Goal: Task Accomplishment & Management: Manage account settings

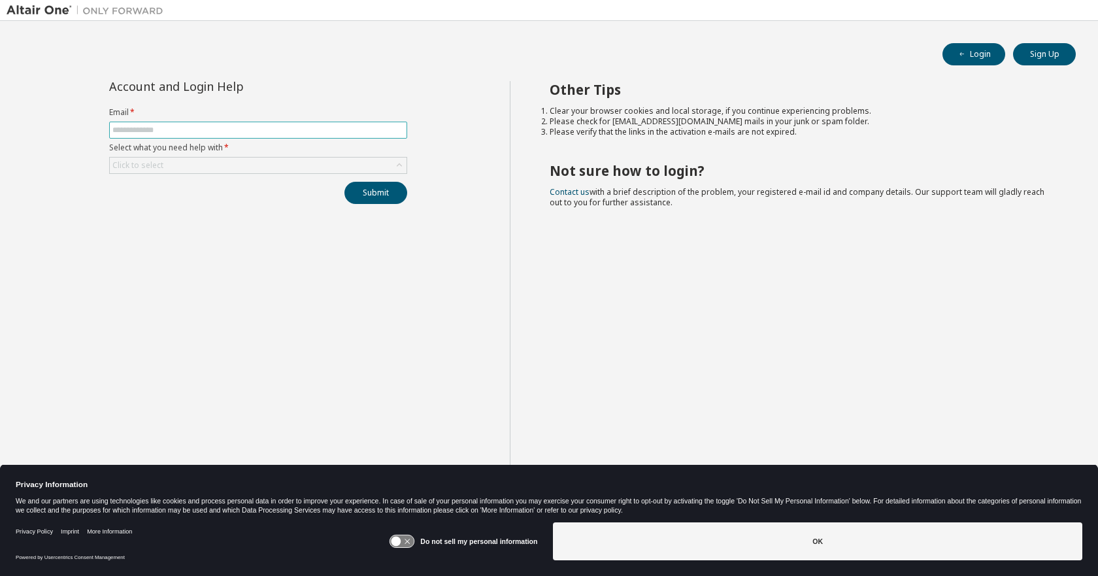
click at [197, 128] on input "text" at bounding box center [258, 130] width 292 height 10
type input "**********"
click at [264, 165] on div "Click to select" at bounding box center [258, 166] width 297 height 16
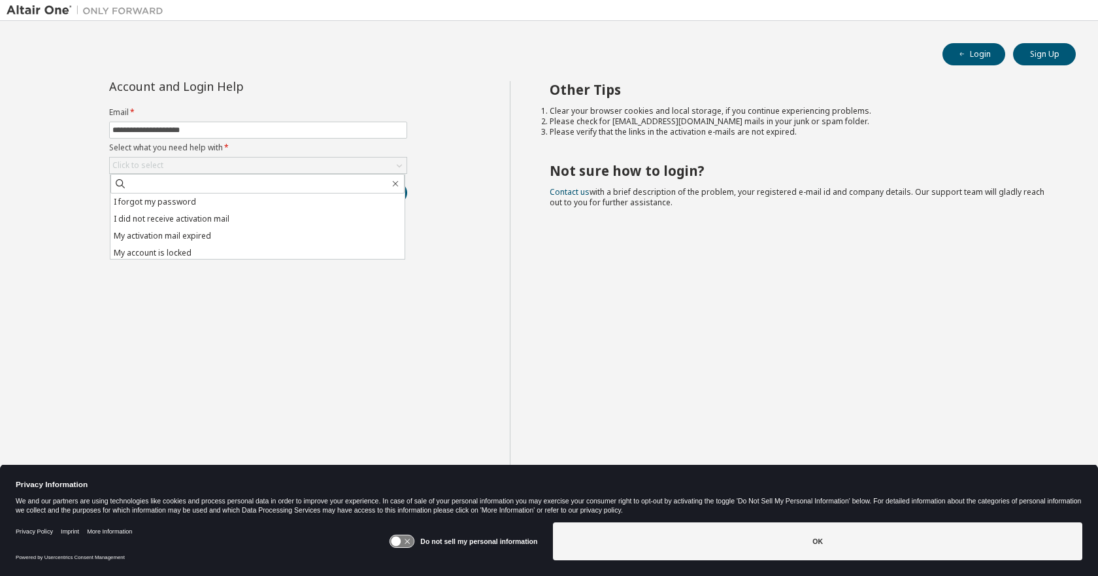
click at [214, 208] on li "I forgot my password" at bounding box center [257, 201] width 294 height 17
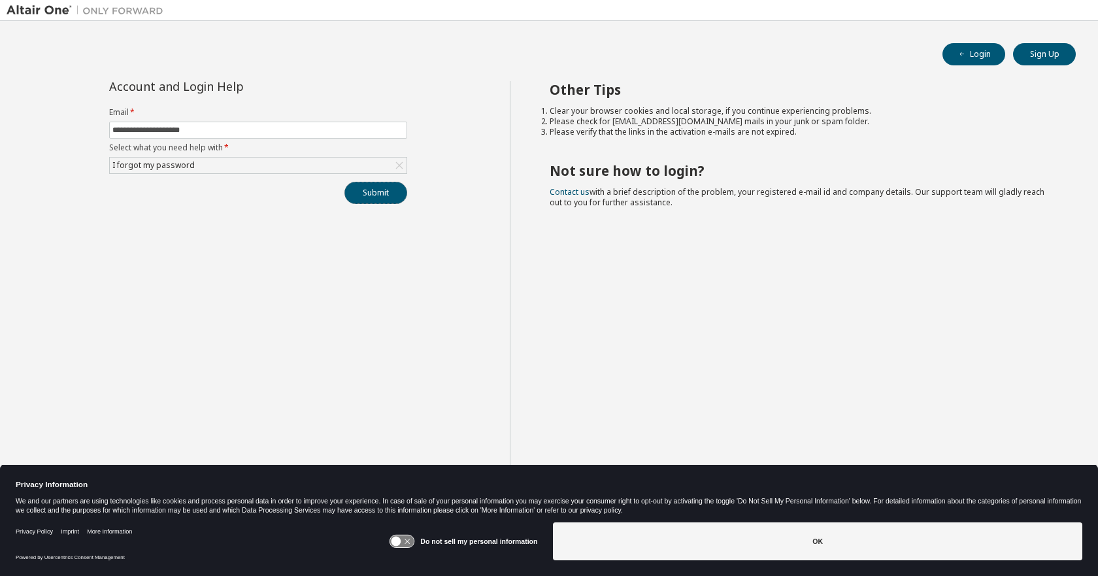
click at [365, 195] on button "Submit" at bounding box center [375, 193] width 63 height 22
click at [220, 166] on div "I forgot my password" at bounding box center [258, 166] width 297 height 16
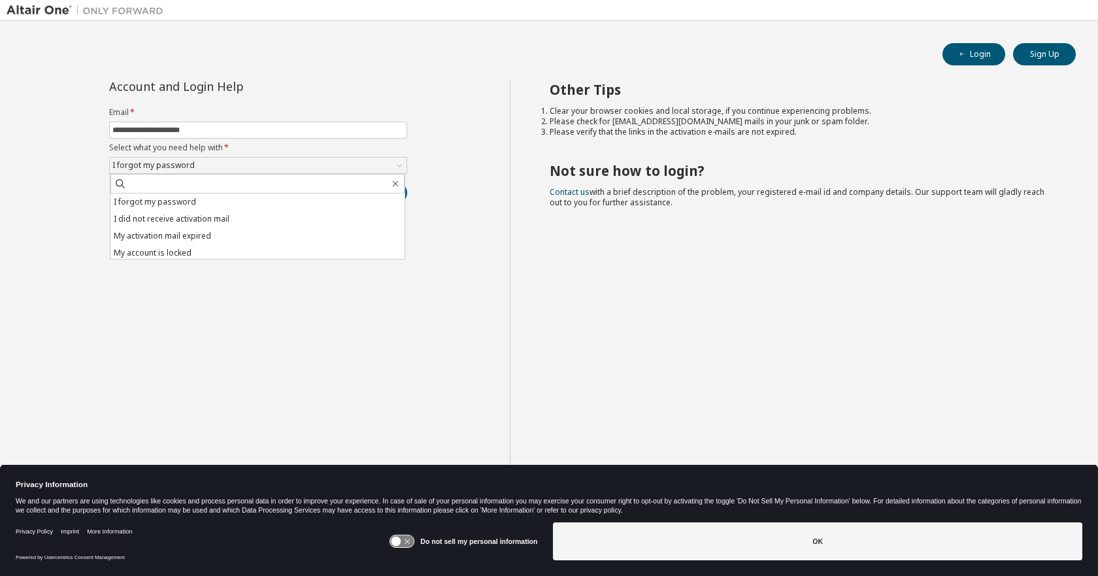
click at [201, 201] on li "I forgot my password" at bounding box center [257, 201] width 294 height 17
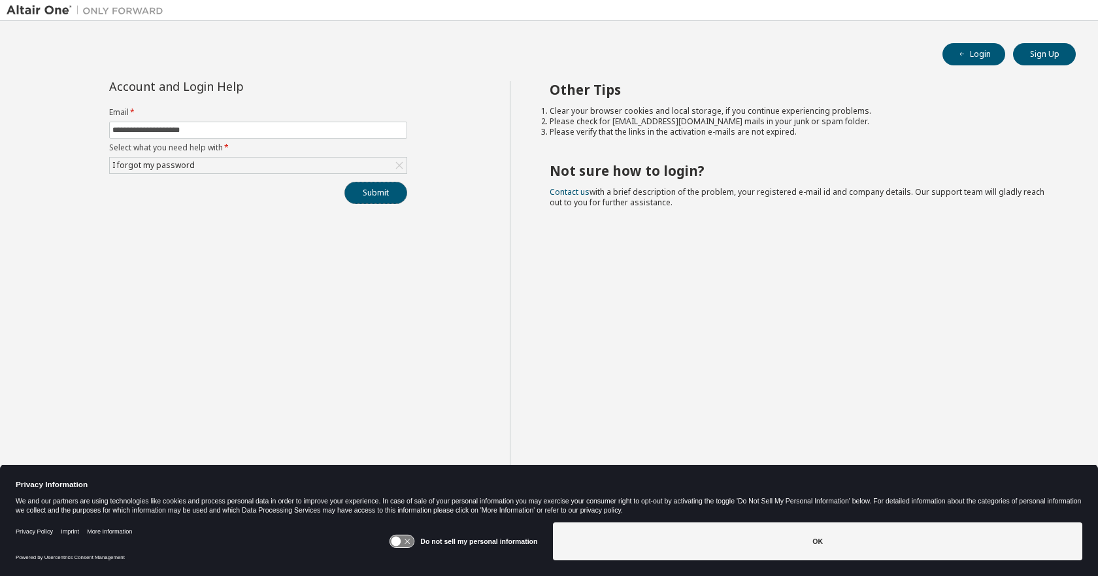
click at [369, 190] on button "Submit" at bounding box center [375, 193] width 63 height 22
click at [984, 56] on button "Login" at bounding box center [973, 54] width 63 height 22
click at [295, 129] on input "text" at bounding box center [258, 130] width 292 height 10
type input "**********"
click at [280, 167] on div "Click to select" at bounding box center [258, 166] width 297 height 16
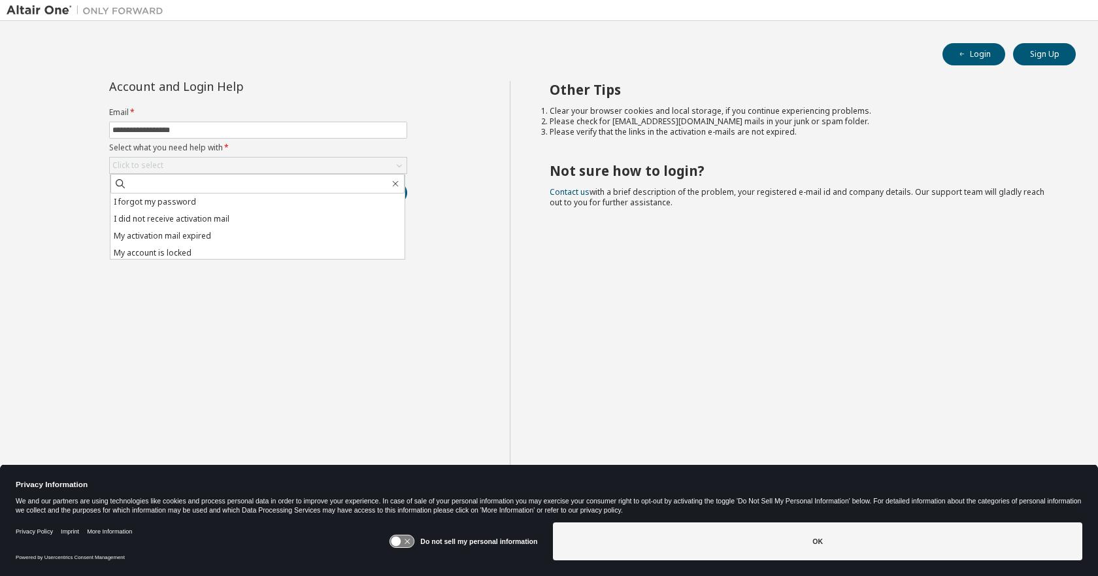
click at [242, 204] on li "I forgot my password" at bounding box center [257, 201] width 294 height 17
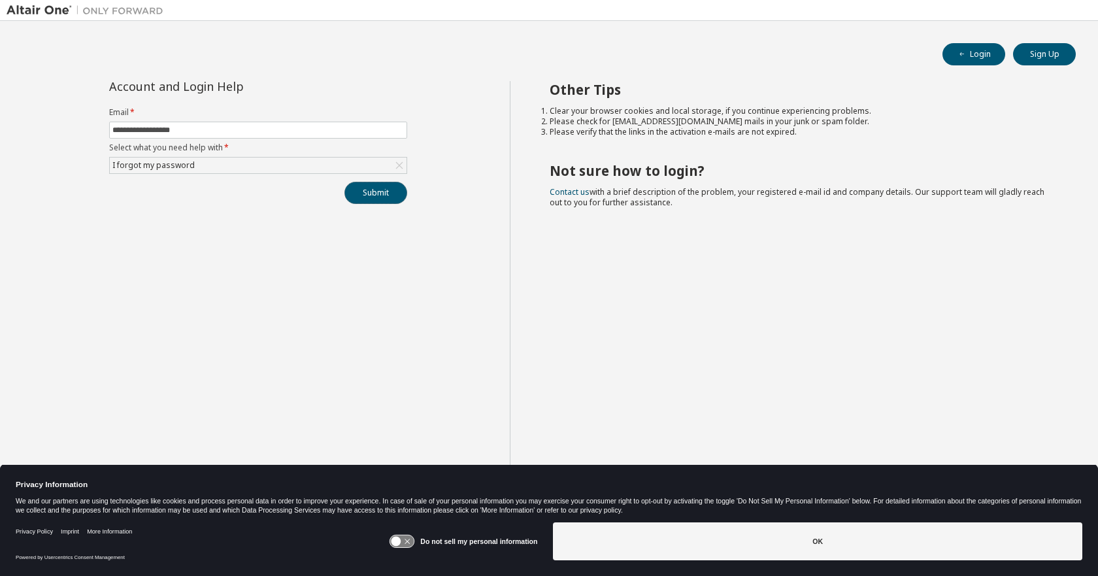
click at [371, 195] on button "Submit" at bounding box center [375, 193] width 63 height 22
click at [983, 58] on button "Login" at bounding box center [973, 54] width 63 height 22
